Goal: Check status

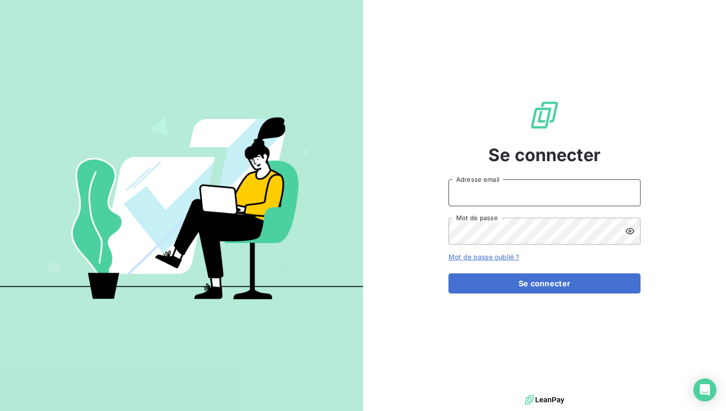
click at [482, 191] on input "Adresse email" at bounding box center [544, 192] width 192 height 27
type input "admin@sodifo"
click at [448, 274] on button "Se connecter" at bounding box center [544, 284] width 192 height 20
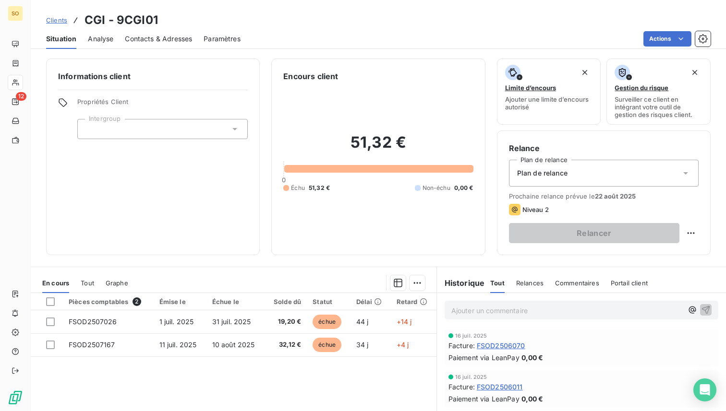
scroll to position [96, 0]
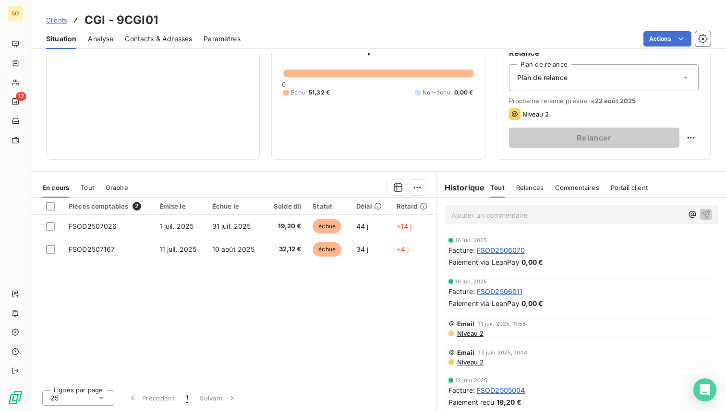
click at [506, 250] on span "FSOD2506070" at bounding box center [501, 250] width 48 height 10
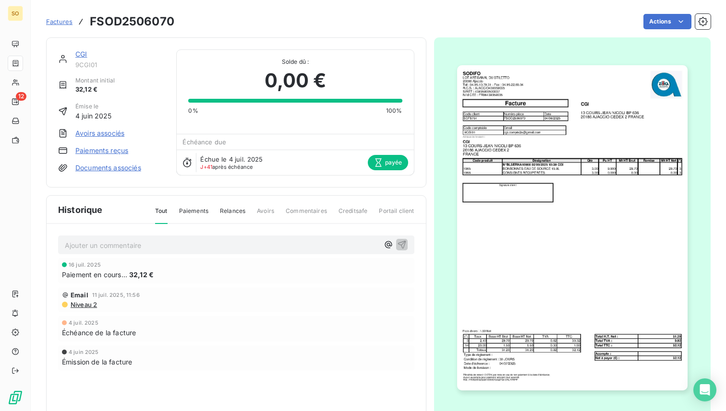
click at [72, 267] on span "16 juil. 2025" at bounding box center [85, 265] width 32 height 6
click at [181, 276] on div "Paiement en cours... 32,12 €" at bounding box center [236, 275] width 348 height 10
click at [138, 276] on span "32,12 €" at bounding box center [141, 275] width 24 height 10
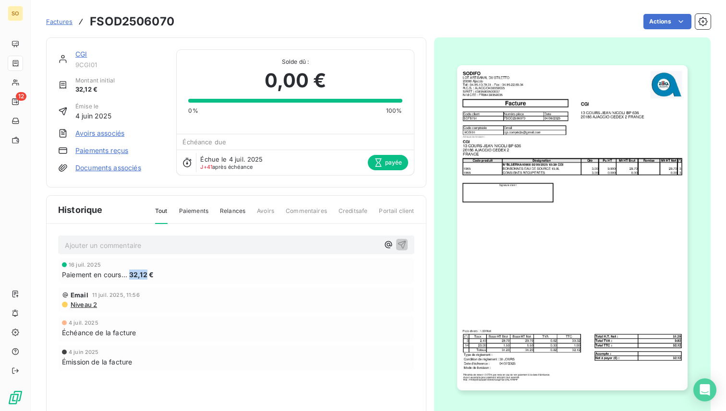
click at [138, 276] on span "32,12 €" at bounding box center [141, 275] width 24 height 10
click at [244, 281] on div "16 juil. 2025 Paiement en cours... 32,12 €" at bounding box center [236, 270] width 356 height 25
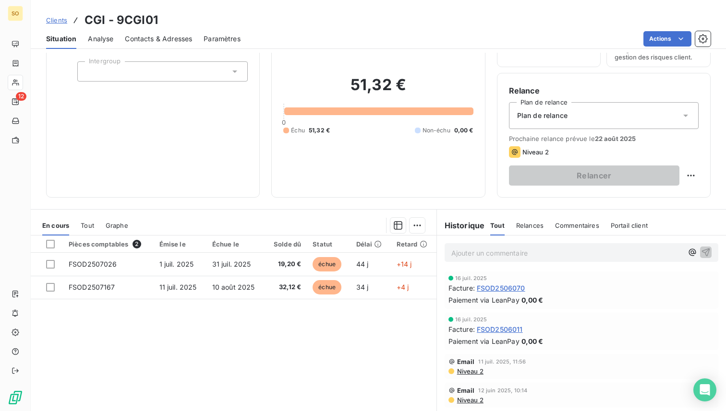
scroll to position [96, 0]
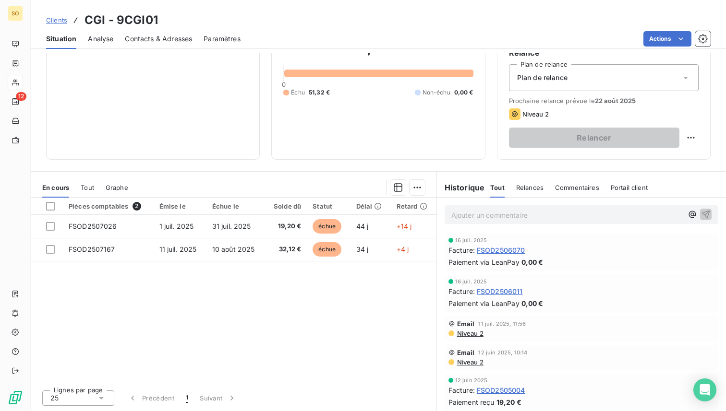
click at [505, 293] on span "FSOD2506011" at bounding box center [500, 292] width 46 height 10
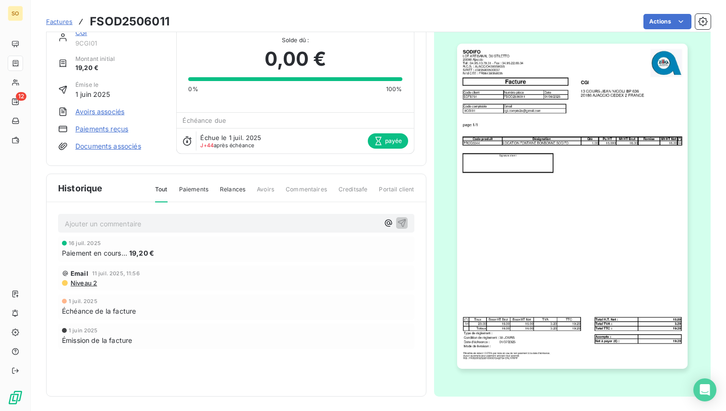
scroll to position [23, 0]
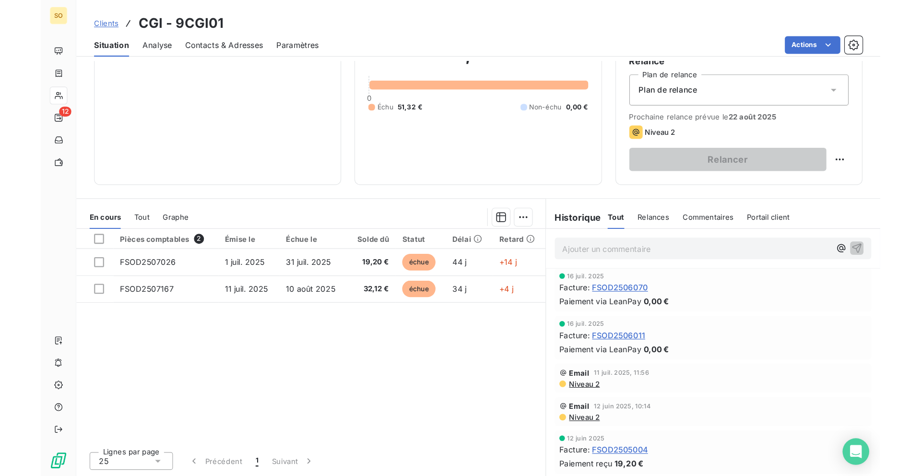
scroll to position [7, 0]
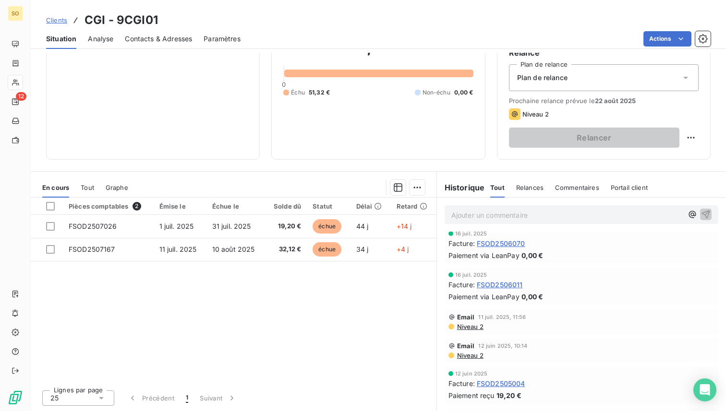
click at [501, 287] on span "FSOD2506011" at bounding box center [500, 285] width 46 height 10
